Goal: Navigation & Orientation: Find specific page/section

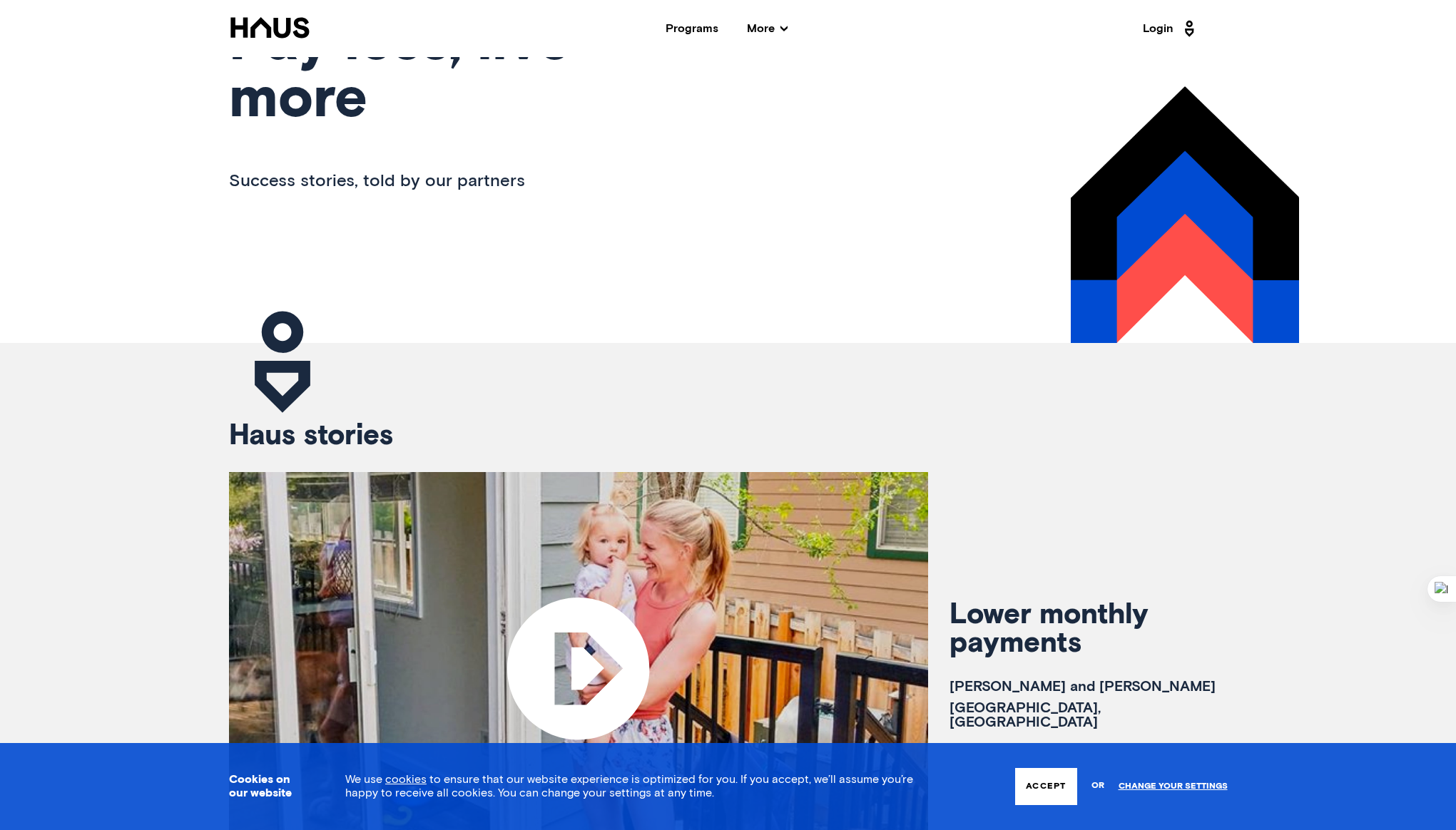
scroll to position [437, 0]
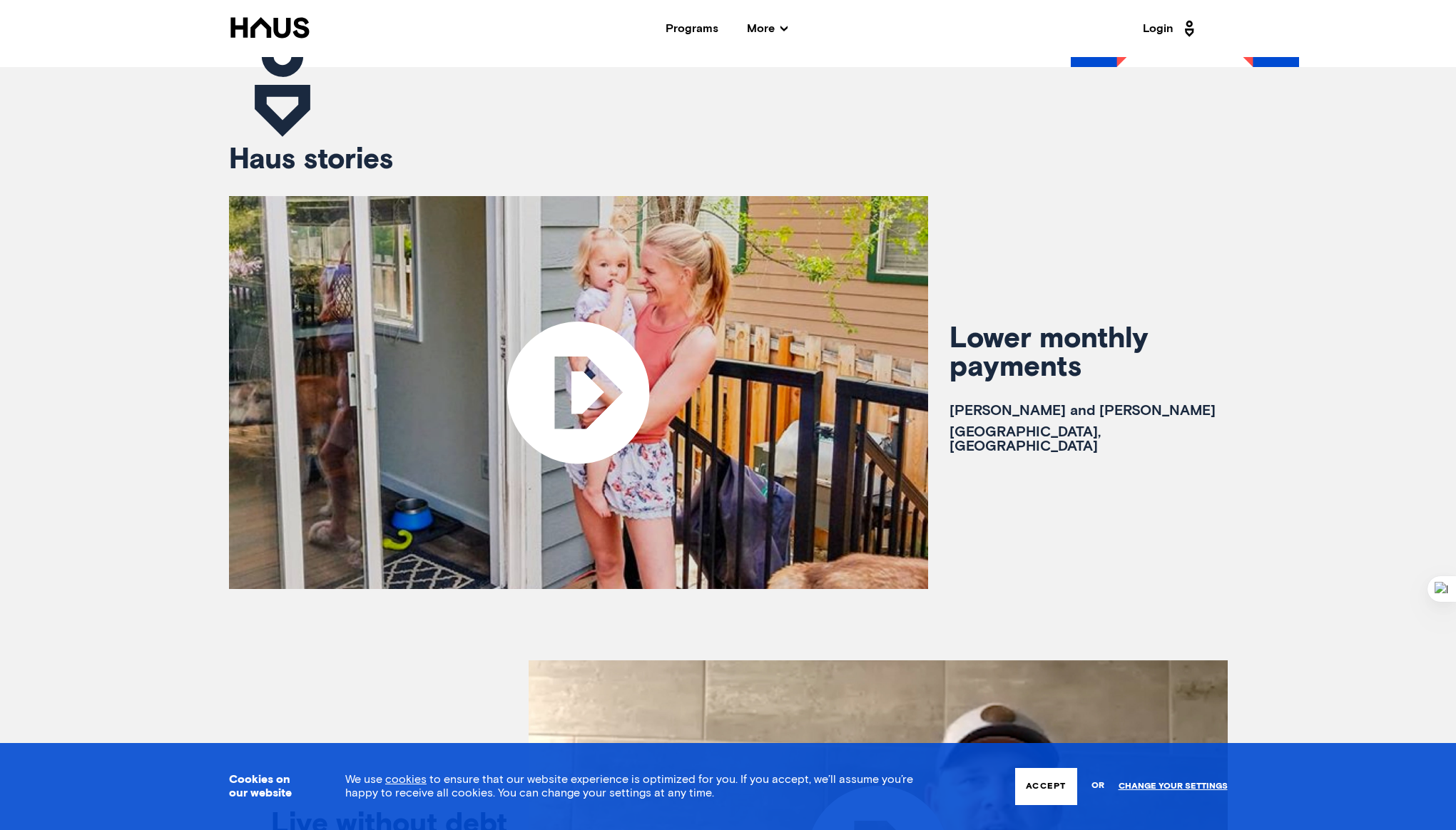
click at [578, 403] on icon at bounding box center [578, 393] width 142 height 142
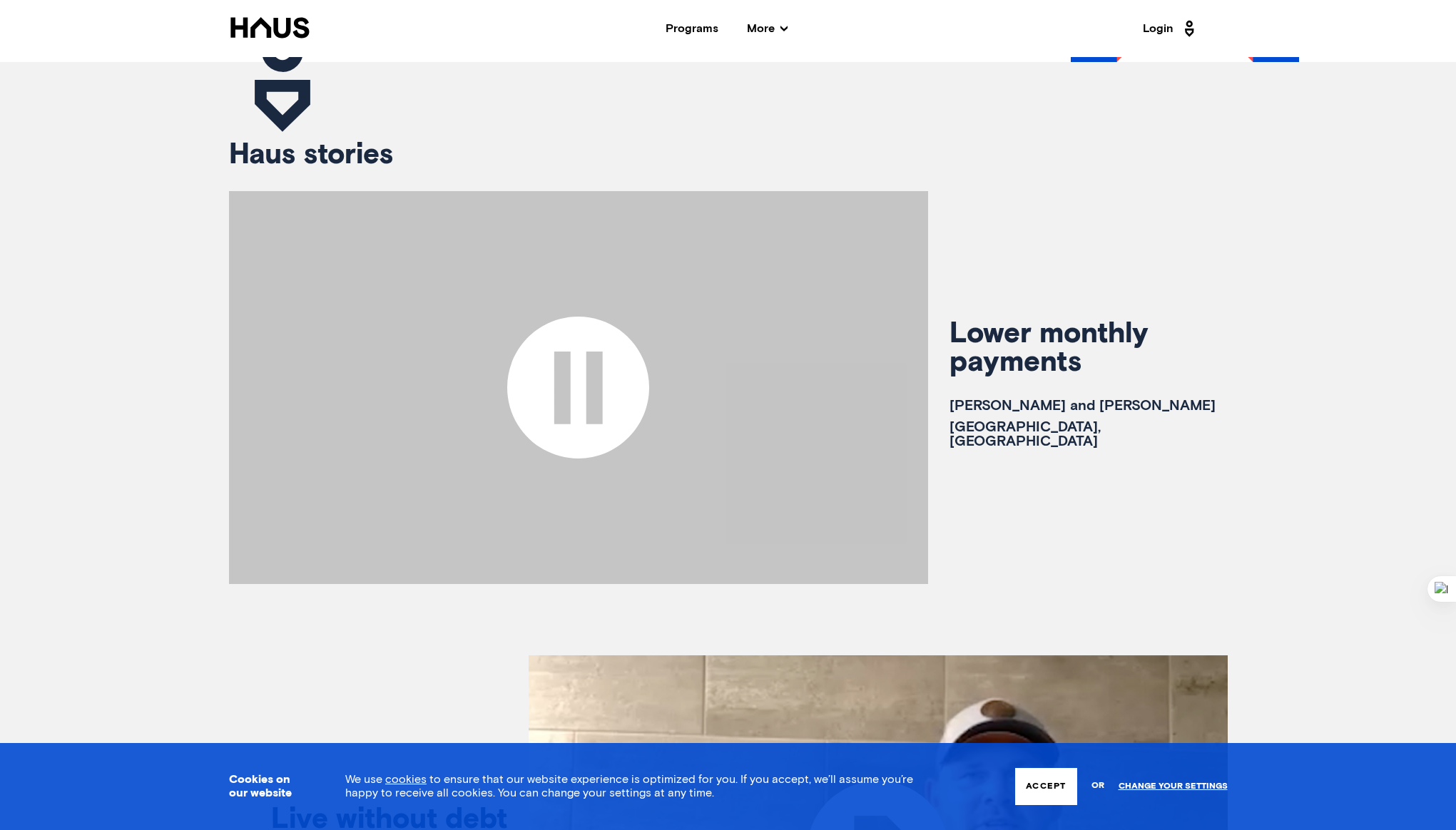
scroll to position [442, 0]
click at [618, 385] on icon at bounding box center [578, 387] width 142 height 142
drag, startPoint x: 518, startPoint y: 567, endPoint x: 542, endPoint y: 566, distance: 24.0
click at [520, 567] on payments-button-overlay at bounding box center [578, 387] width 699 height 393
click at [575, 561] on payments-button-overlay at bounding box center [578, 387] width 699 height 393
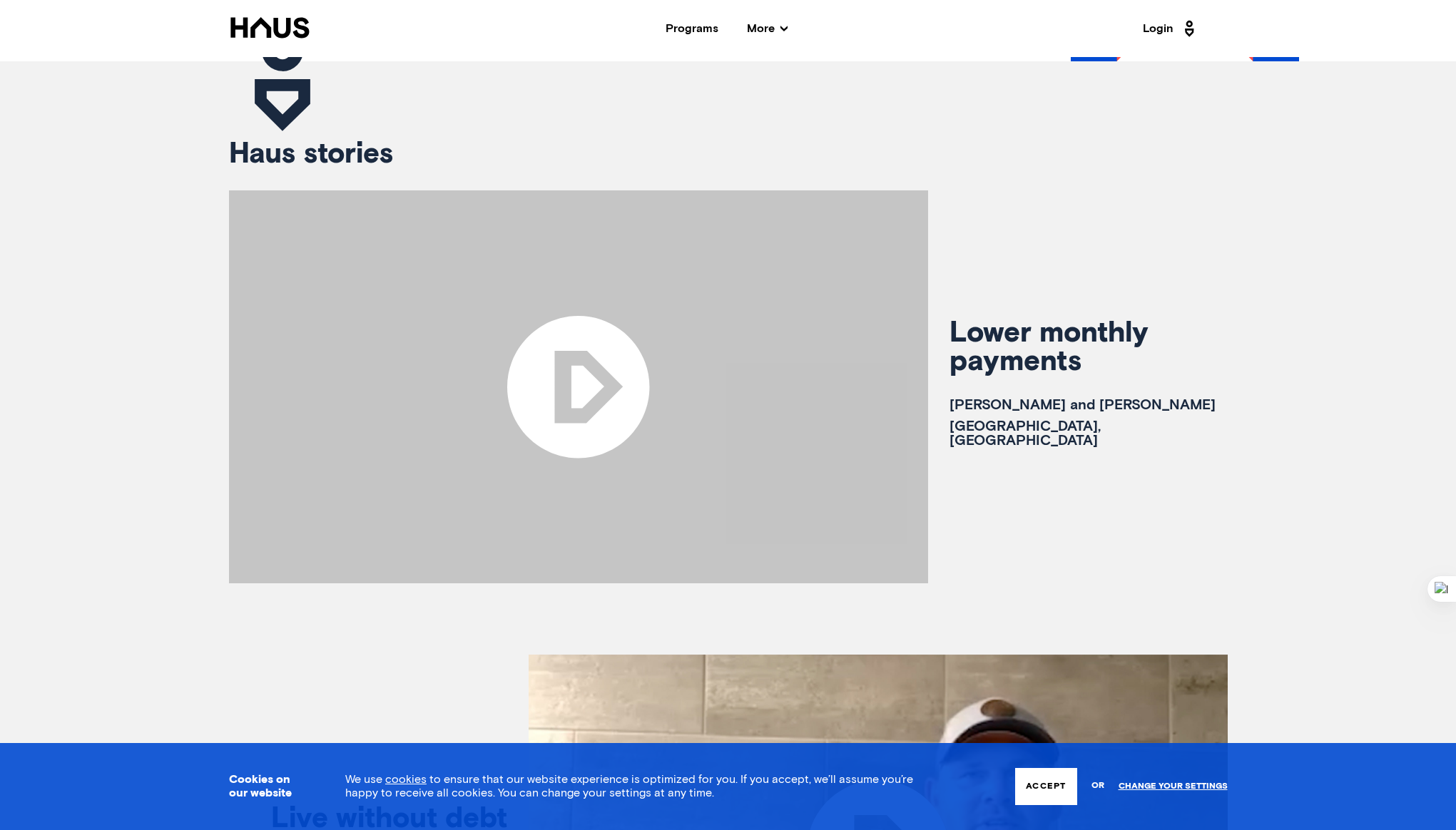
drag, startPoint x: 594, startPoint y: 560, endPoint x: 601, endPoint y: 558, distance: 7.3
click at [594, 560] on payments-button-overlay at bounding box center [578, 387] width 699 height 393
drag, startPoint x: 648, startPoint y: 374, endPoint x: 678, endPoint y: 400, distance: 39.7
click at [648, 374] on icon at bounding box center [578, 387] width 142 height 142
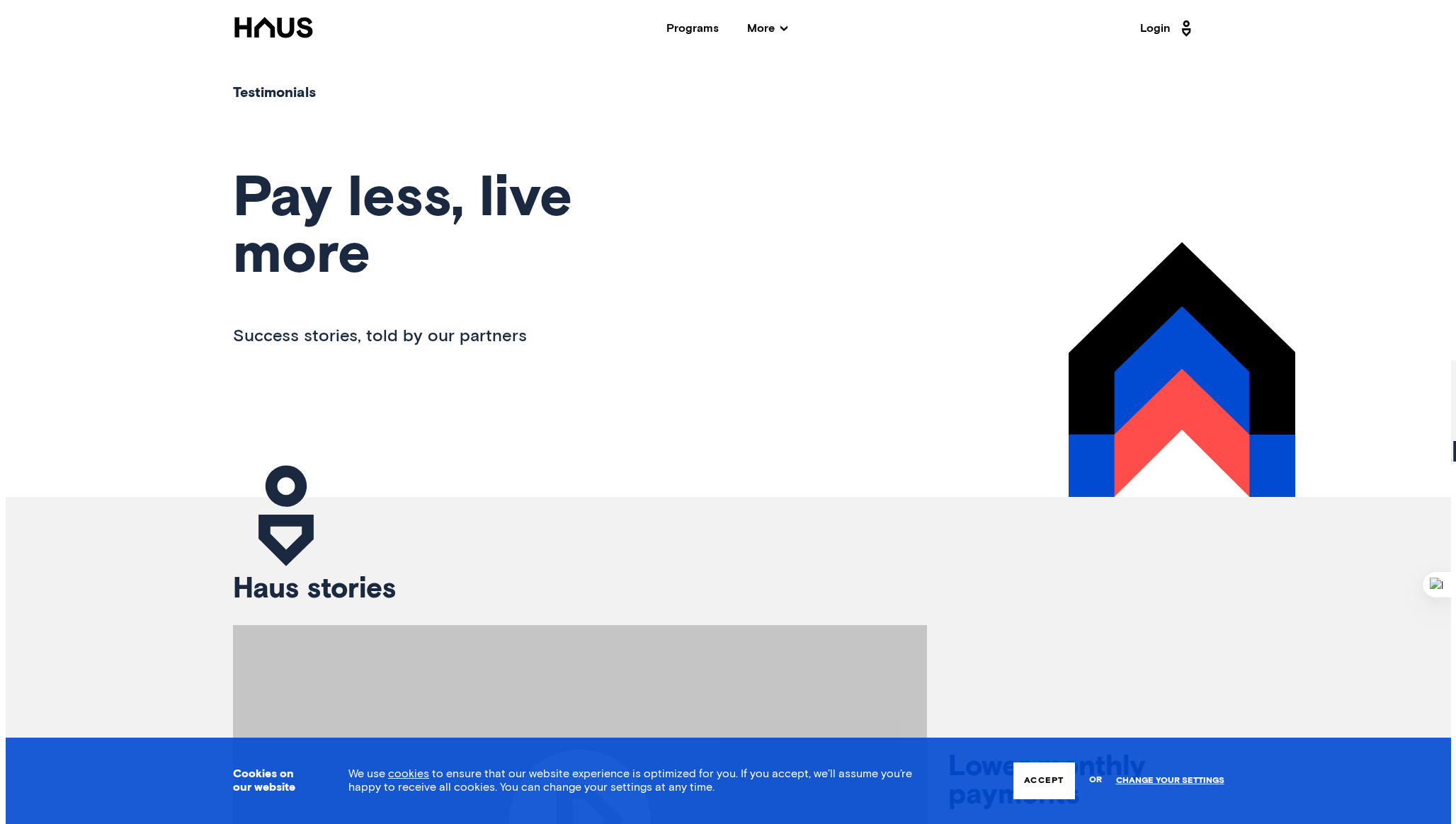
scroll to position [0, 0]
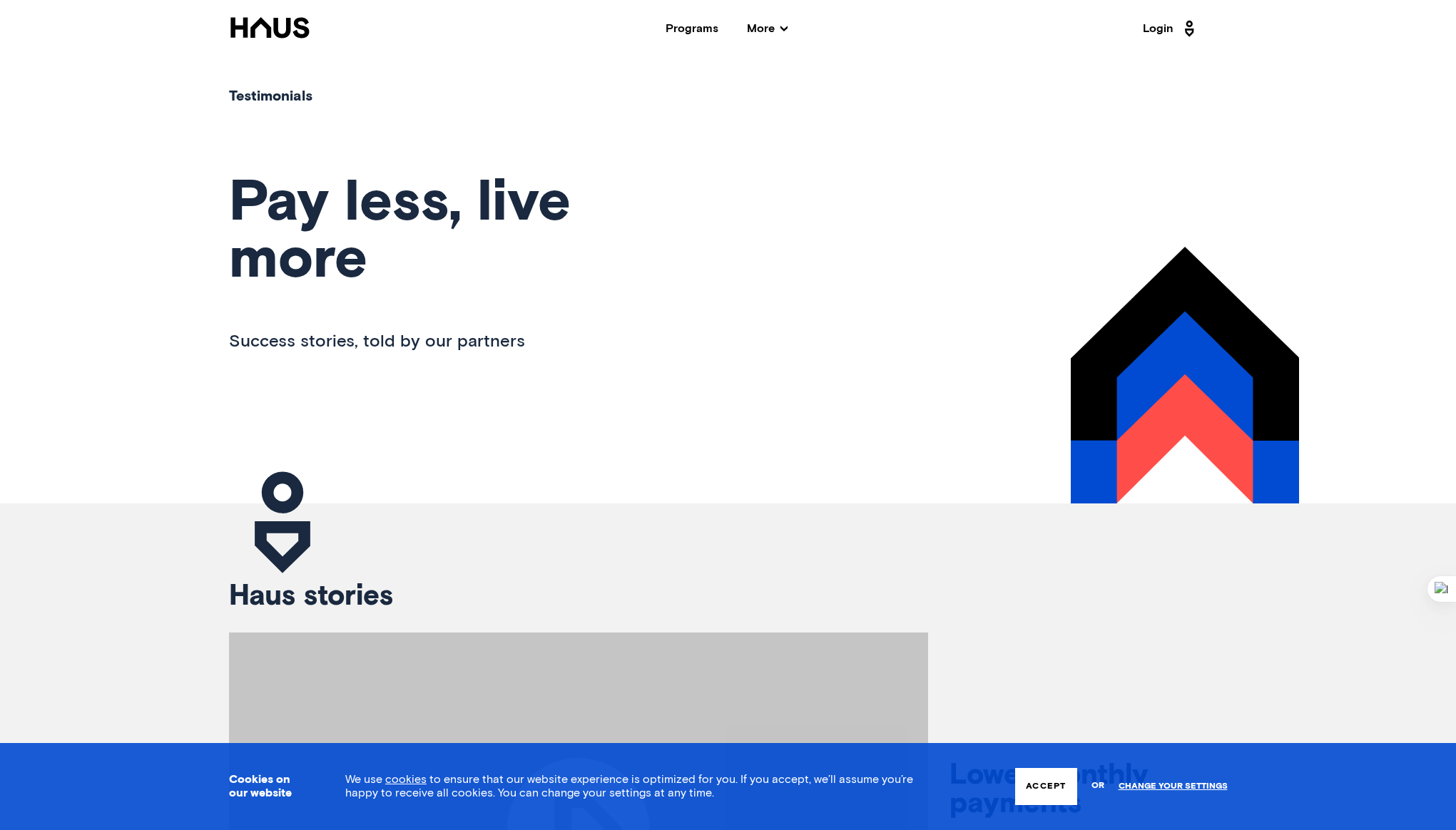
click at [782, 27] on icon at bounding box center [783, 28] width 7 height 5
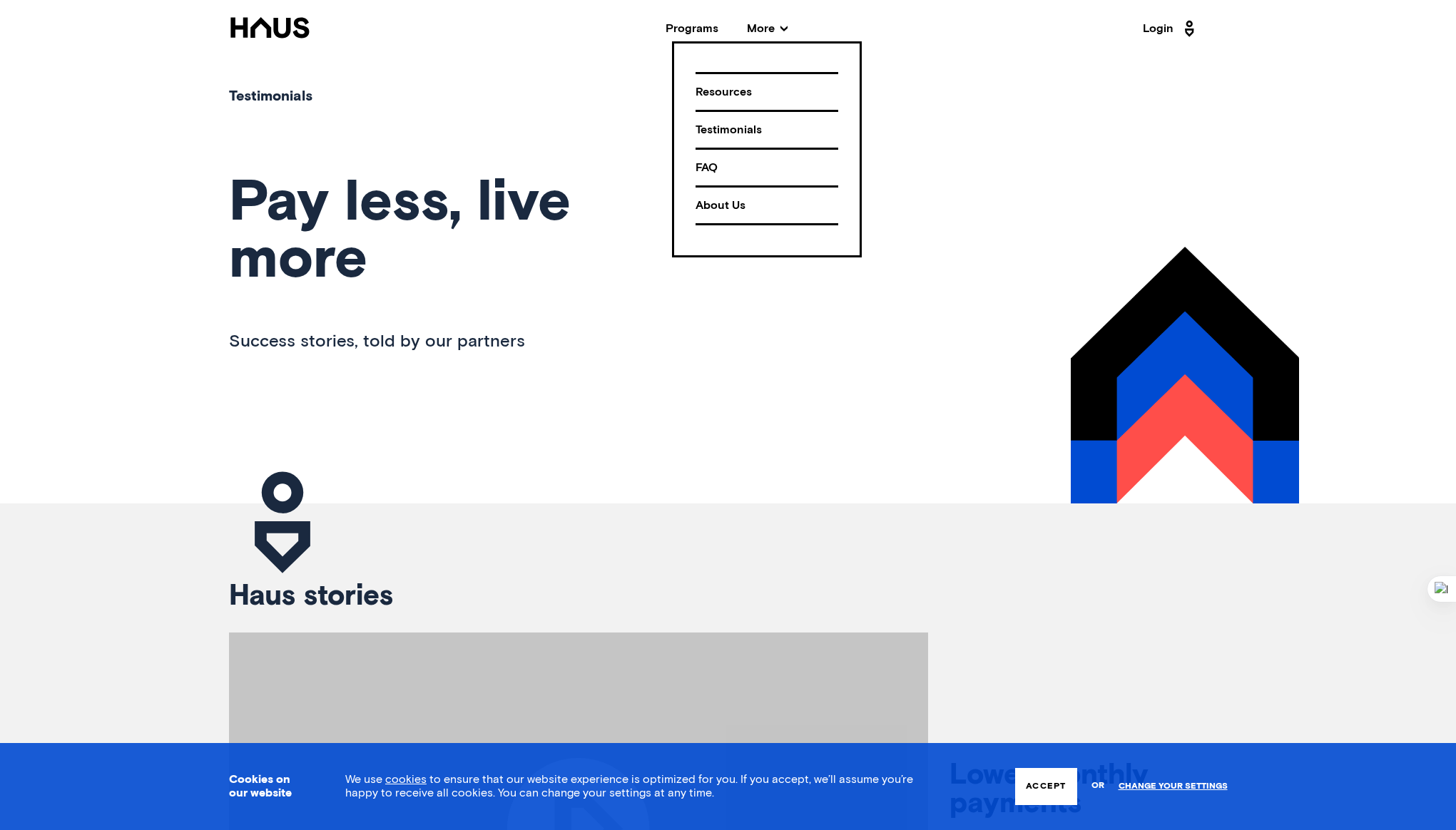
click at [738, 199] on div "About Us" at bounding box center [766, 206] width 142 height 25
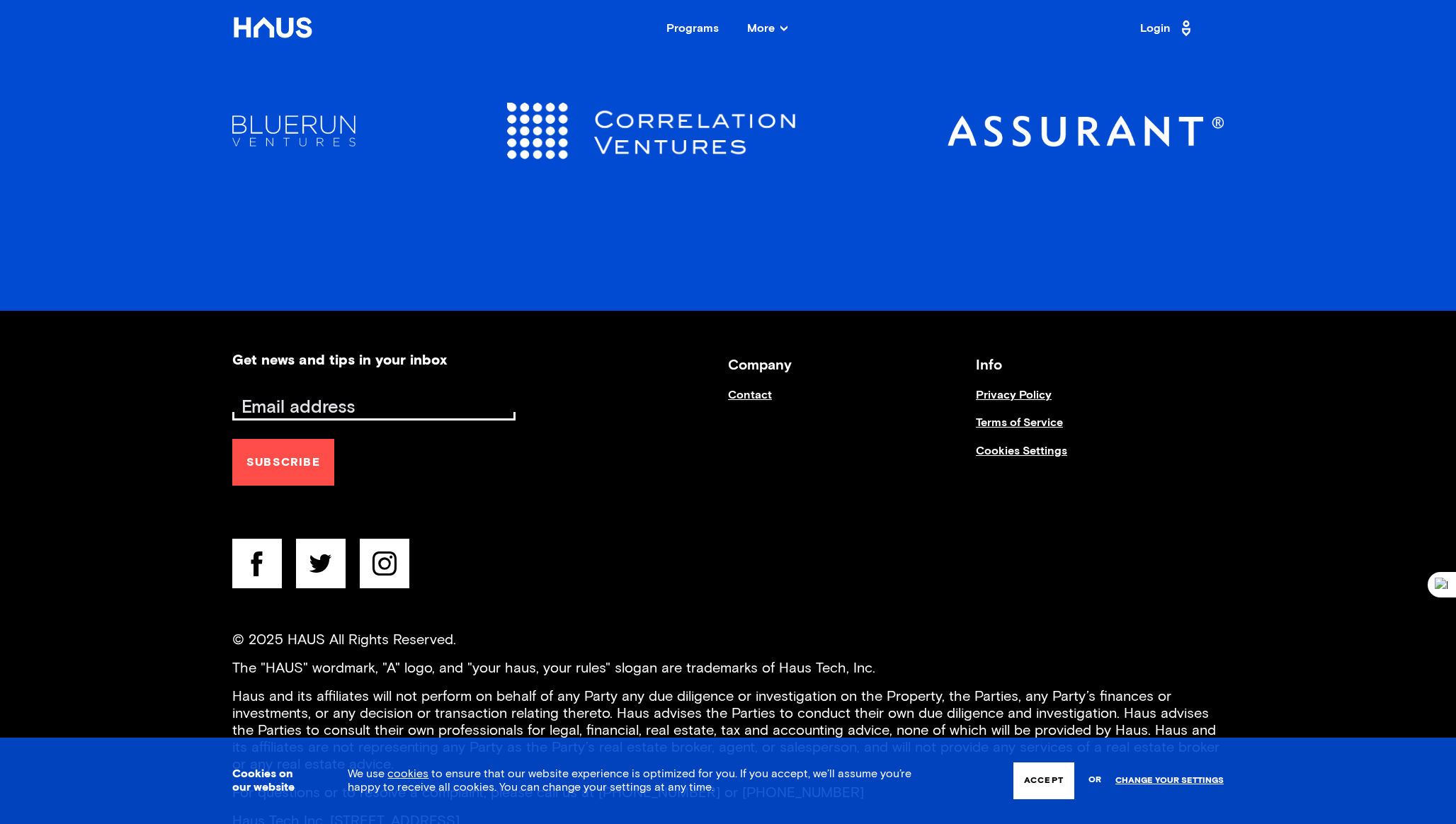
scroll to position [2684, 0]
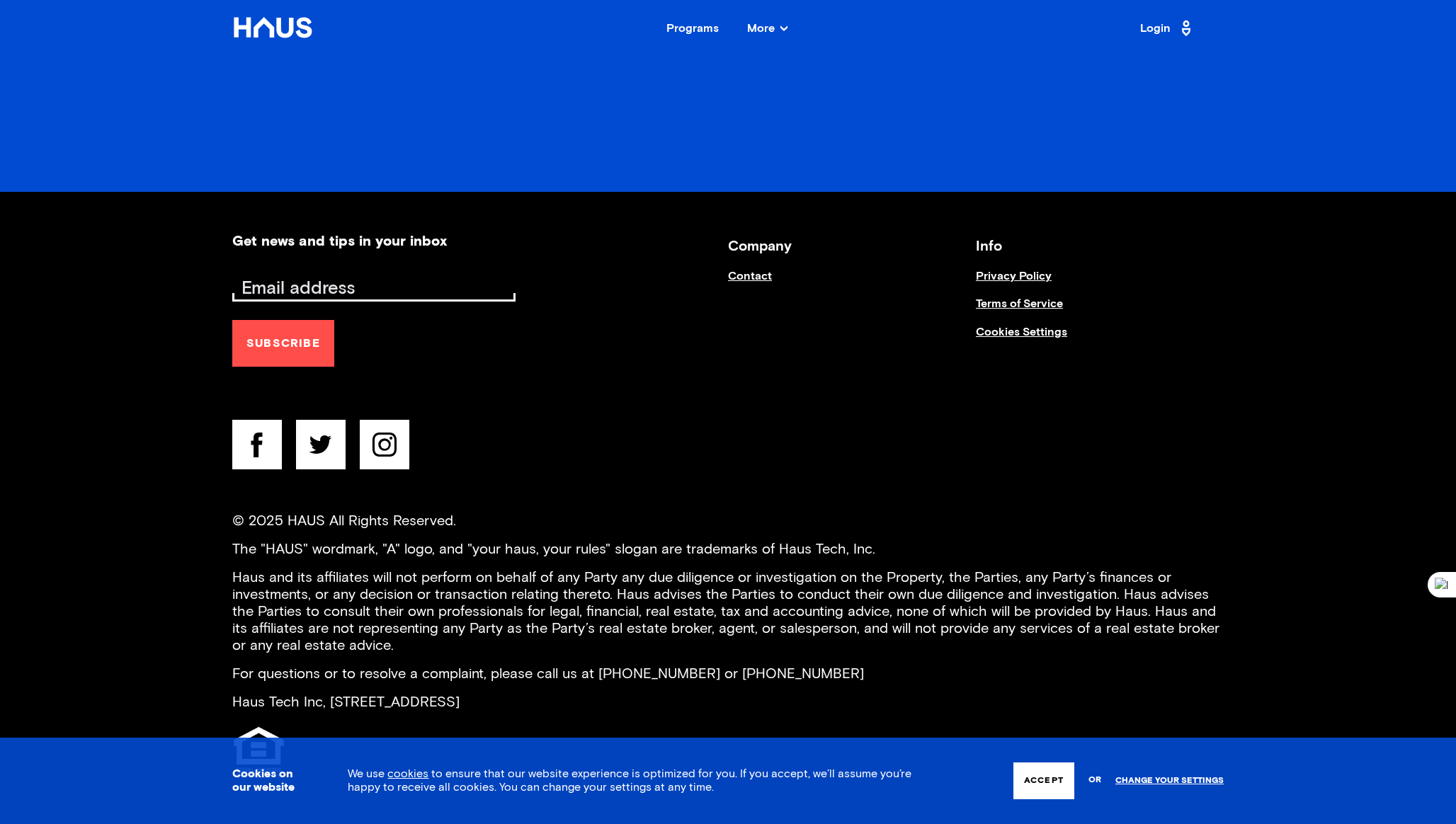
click at [322, 445] on icon at bounding box center [320, 445] width 22 height 18
